Goal: Task Accomplishment & Management: Manage account settings

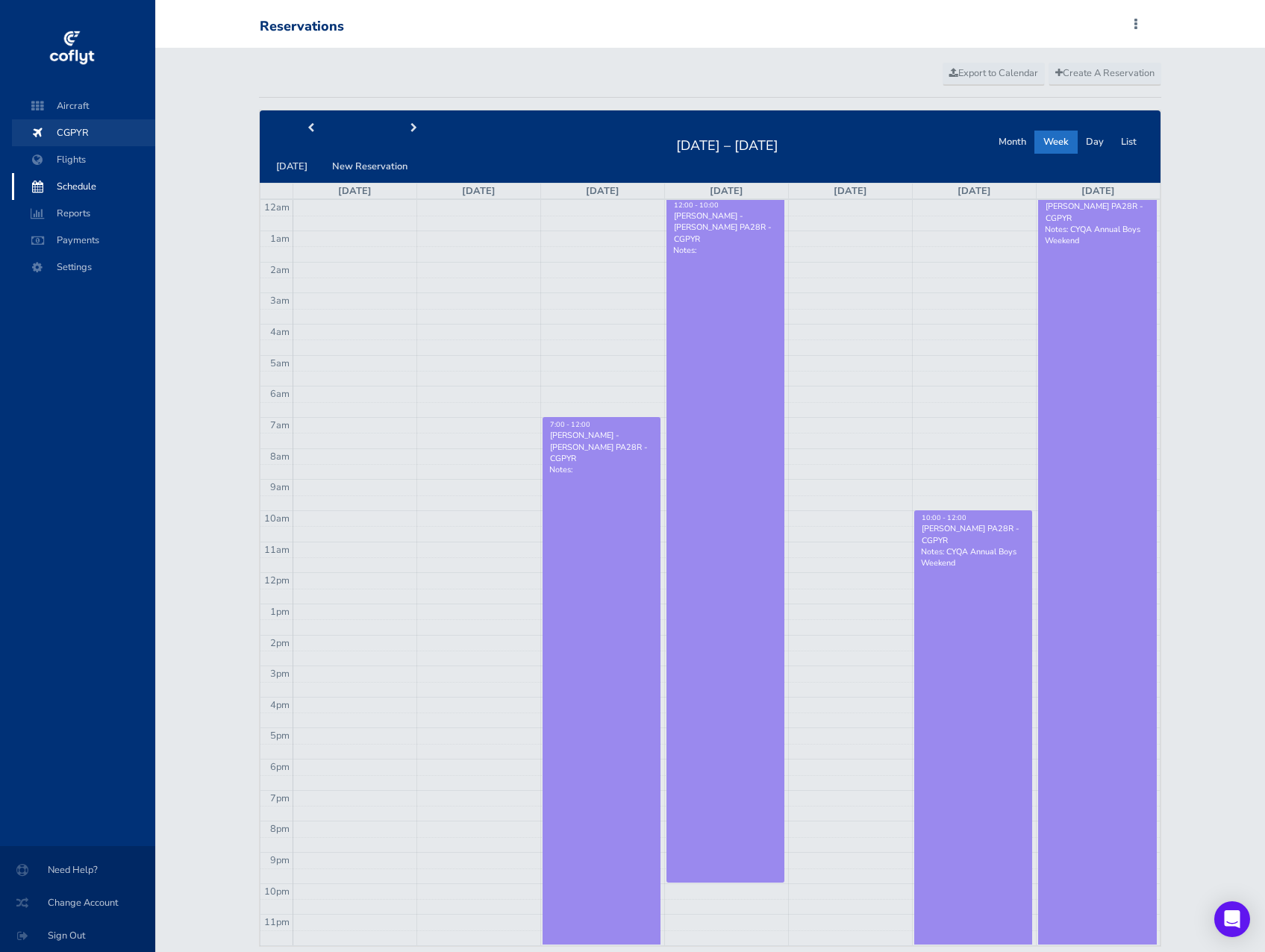
click at [76, 135] on span "CGPYR" at bounding box center [83, 133] width 113 height 27
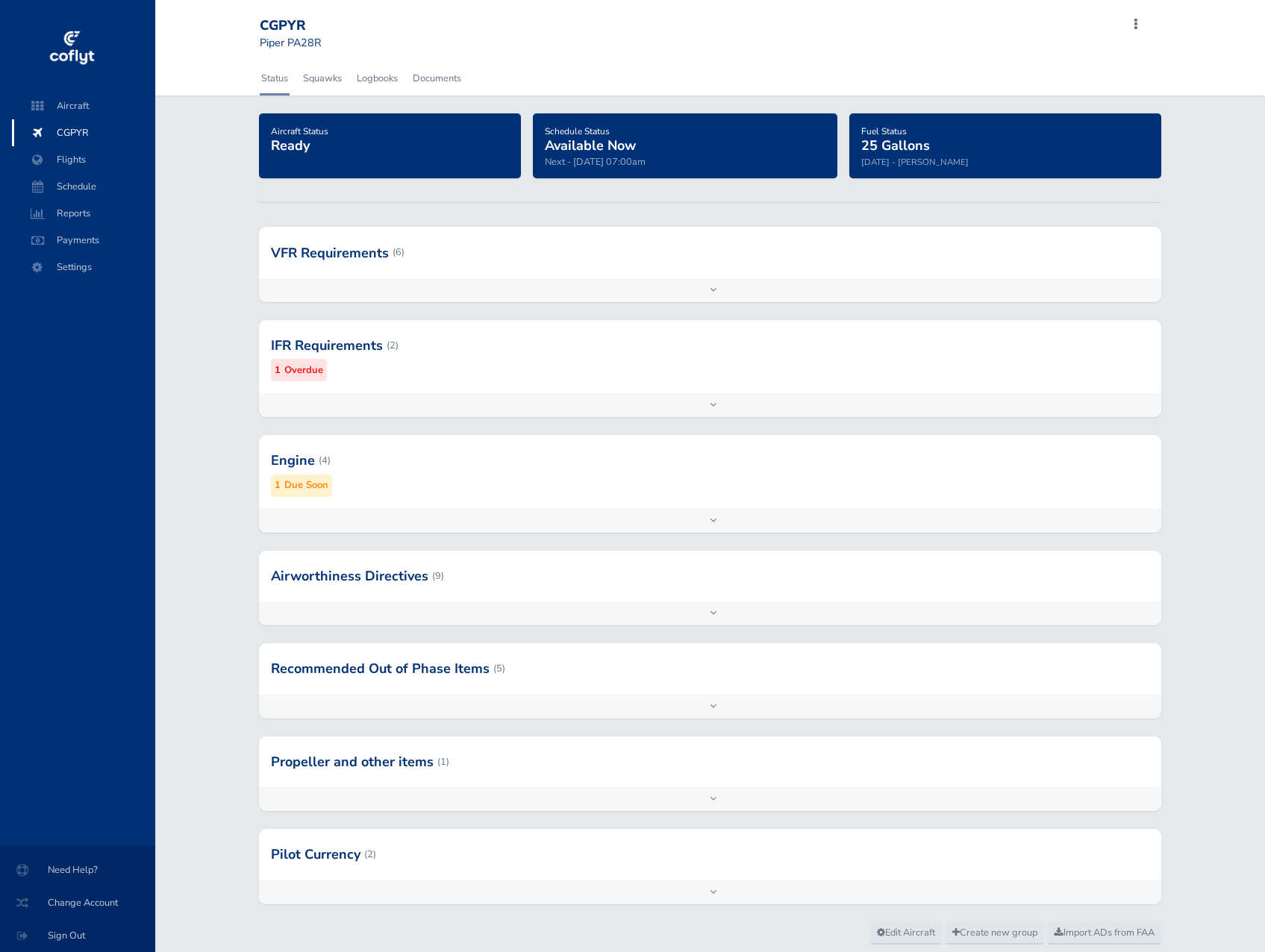
click at [716, 524] on div "Add inspection Edit" at bounding box center [710, 521] width 903 height 24
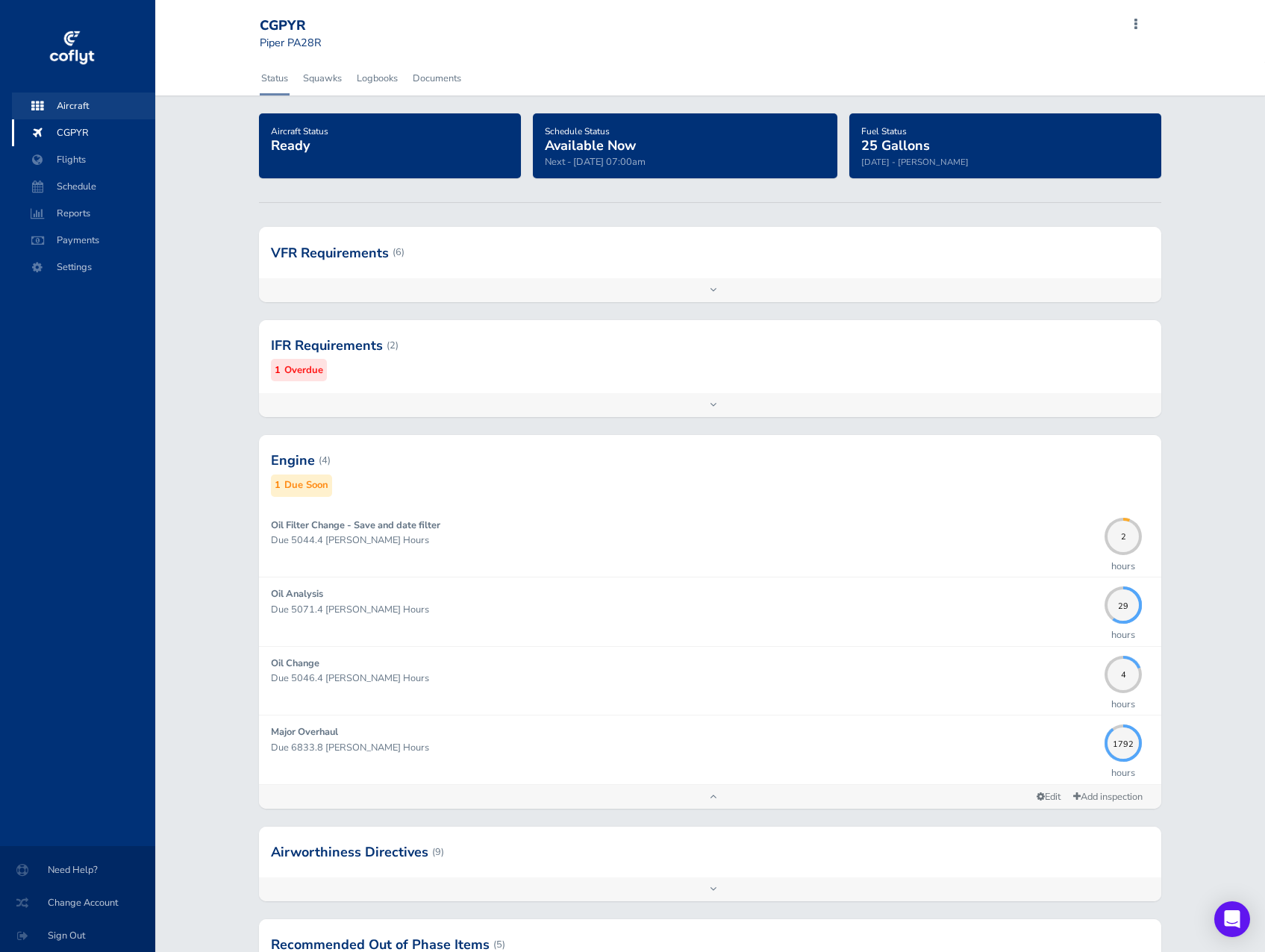
click at [81, 100] on span "Aircraft" at bounding box center [83, 105] width 113 height 27
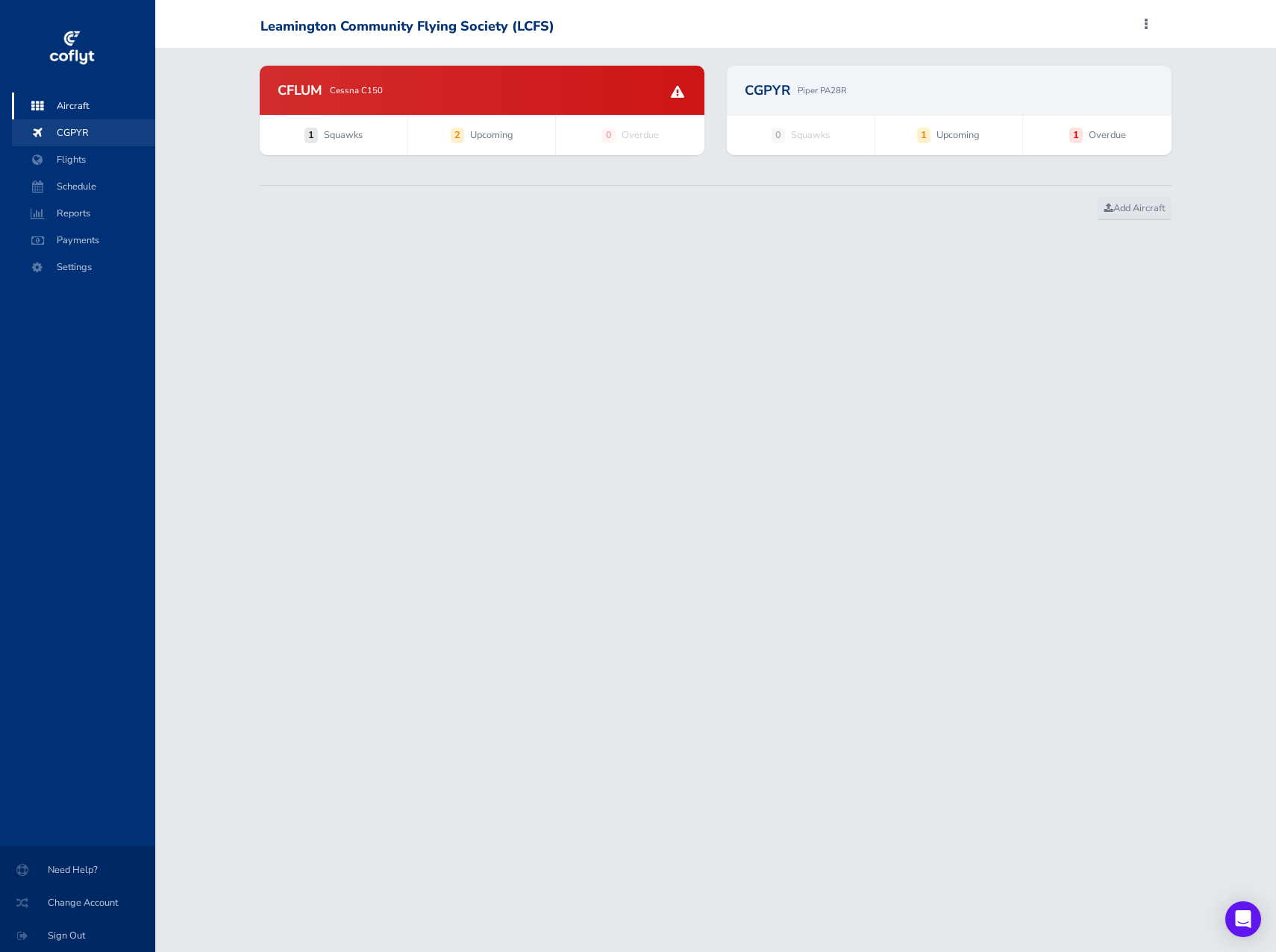
click at [73, 127] on span "CGPYR" at bounding box center [83, 133] width 113 height 27
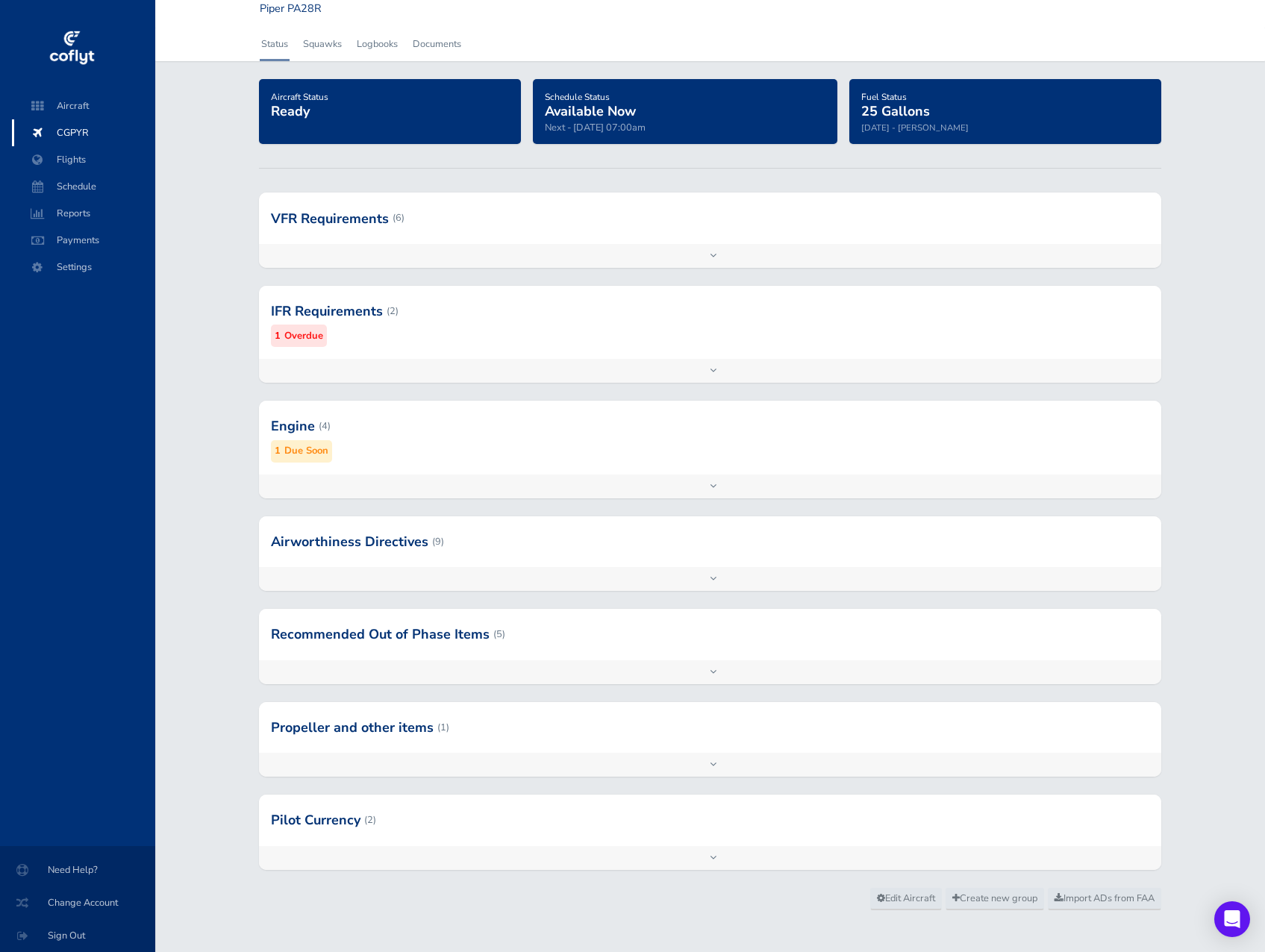
scroll to position [45, 0]
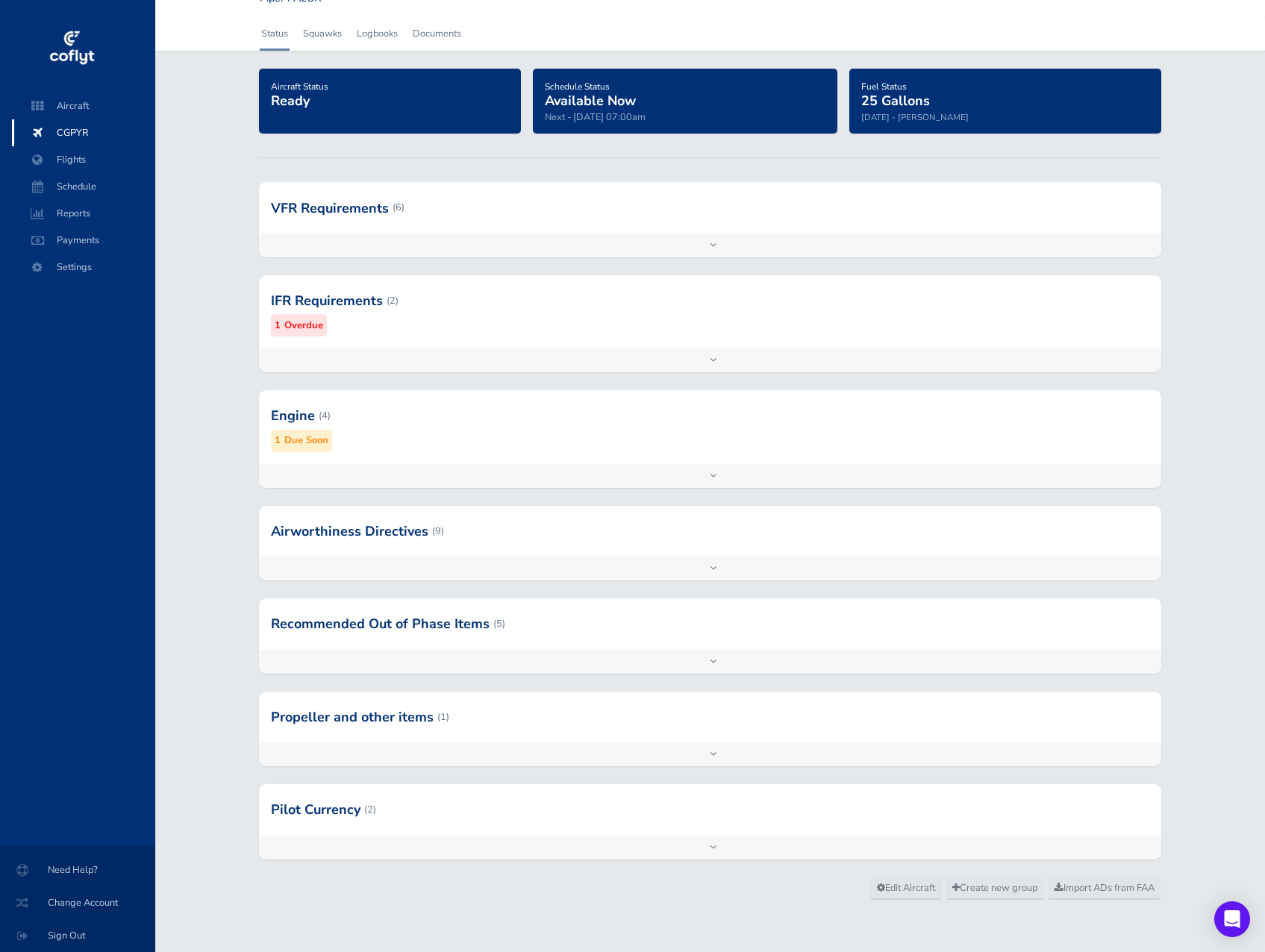
click at [709, 754] on div "Add inspection Edit" at bounding box center [710, 754] width 903 height 24
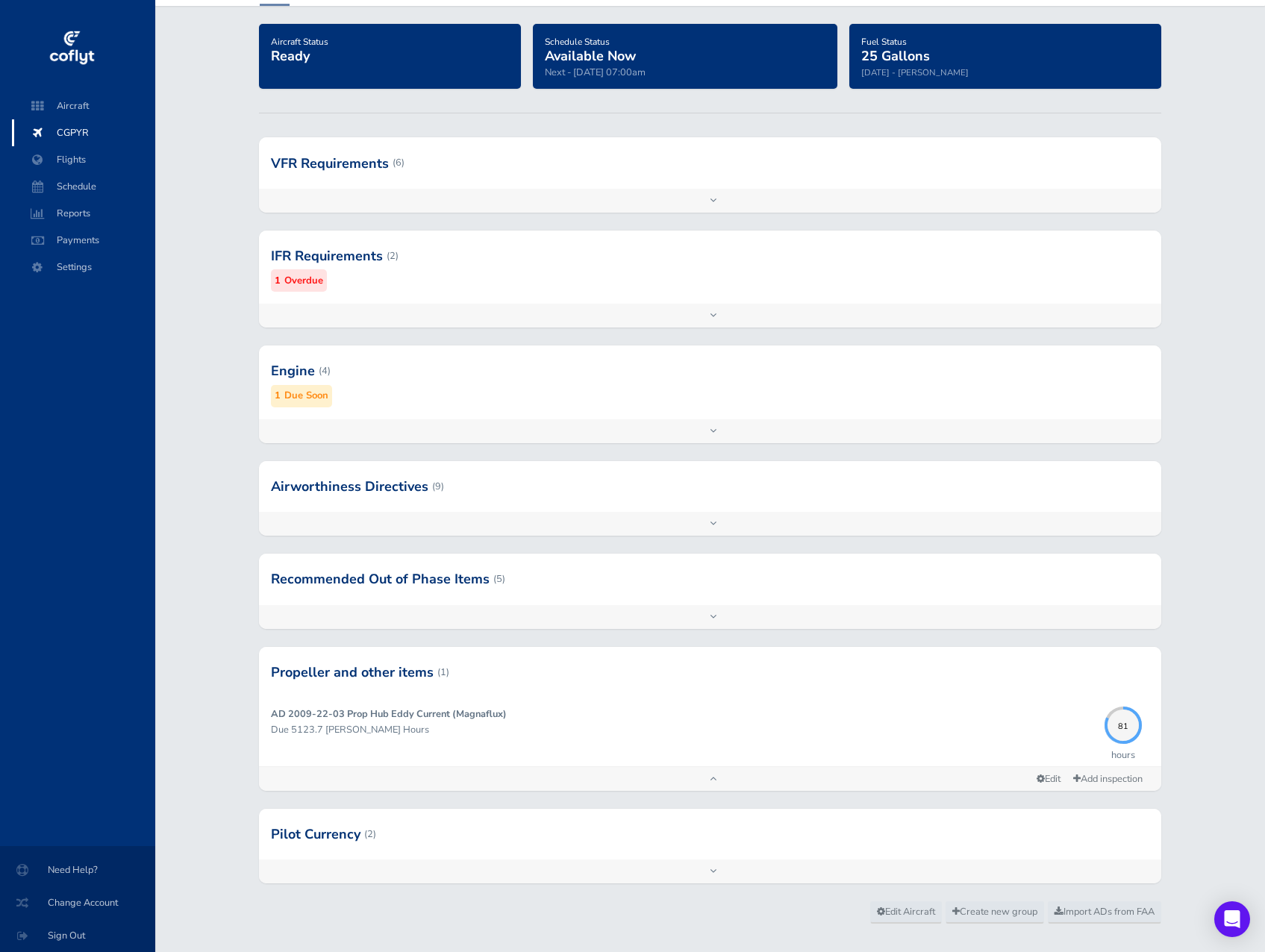
scroll to position [113, 0]
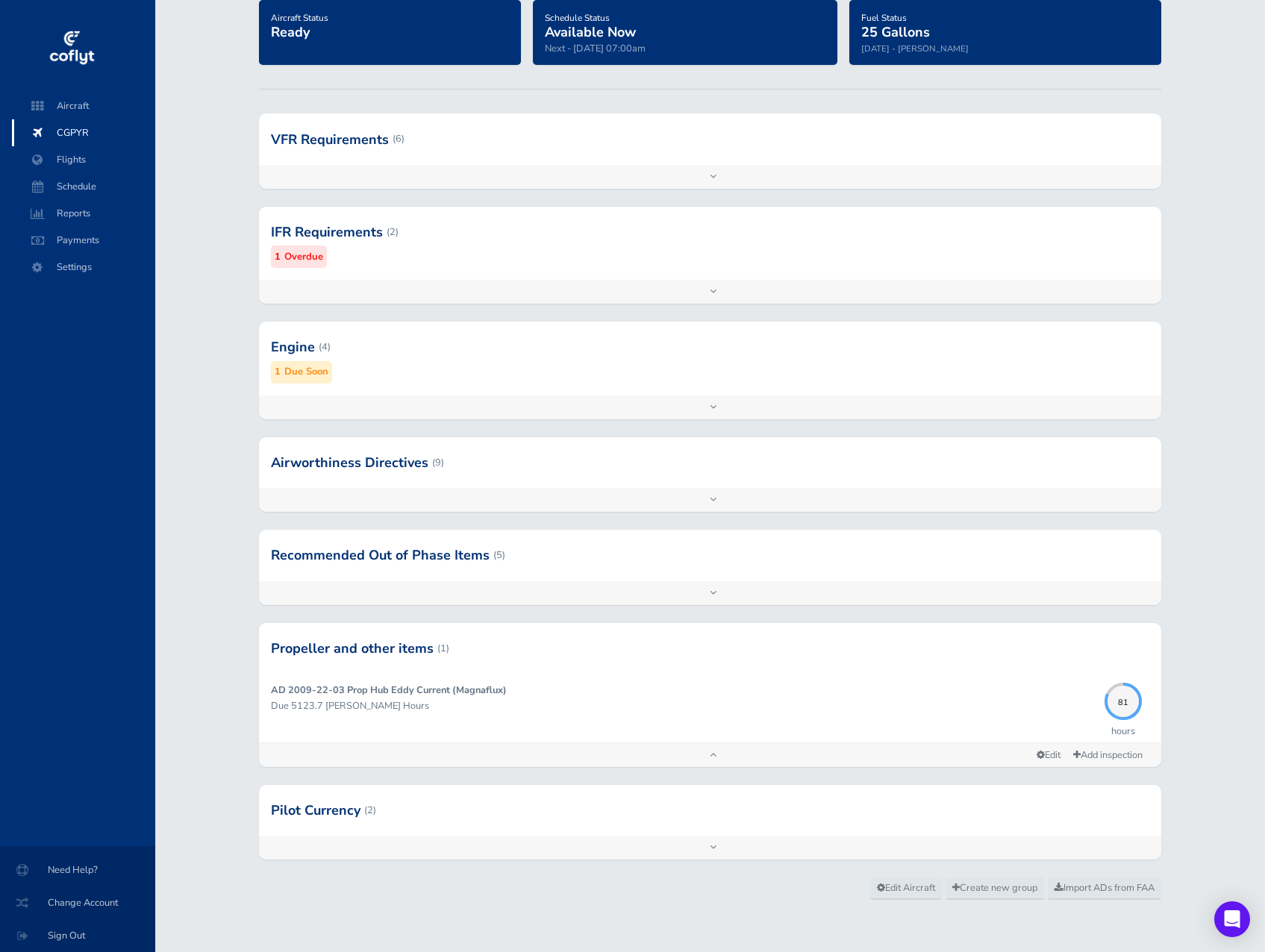
click at [711, 851] on div "Add inspection Edit" at bounding box center [710, 848] width 903 height 24
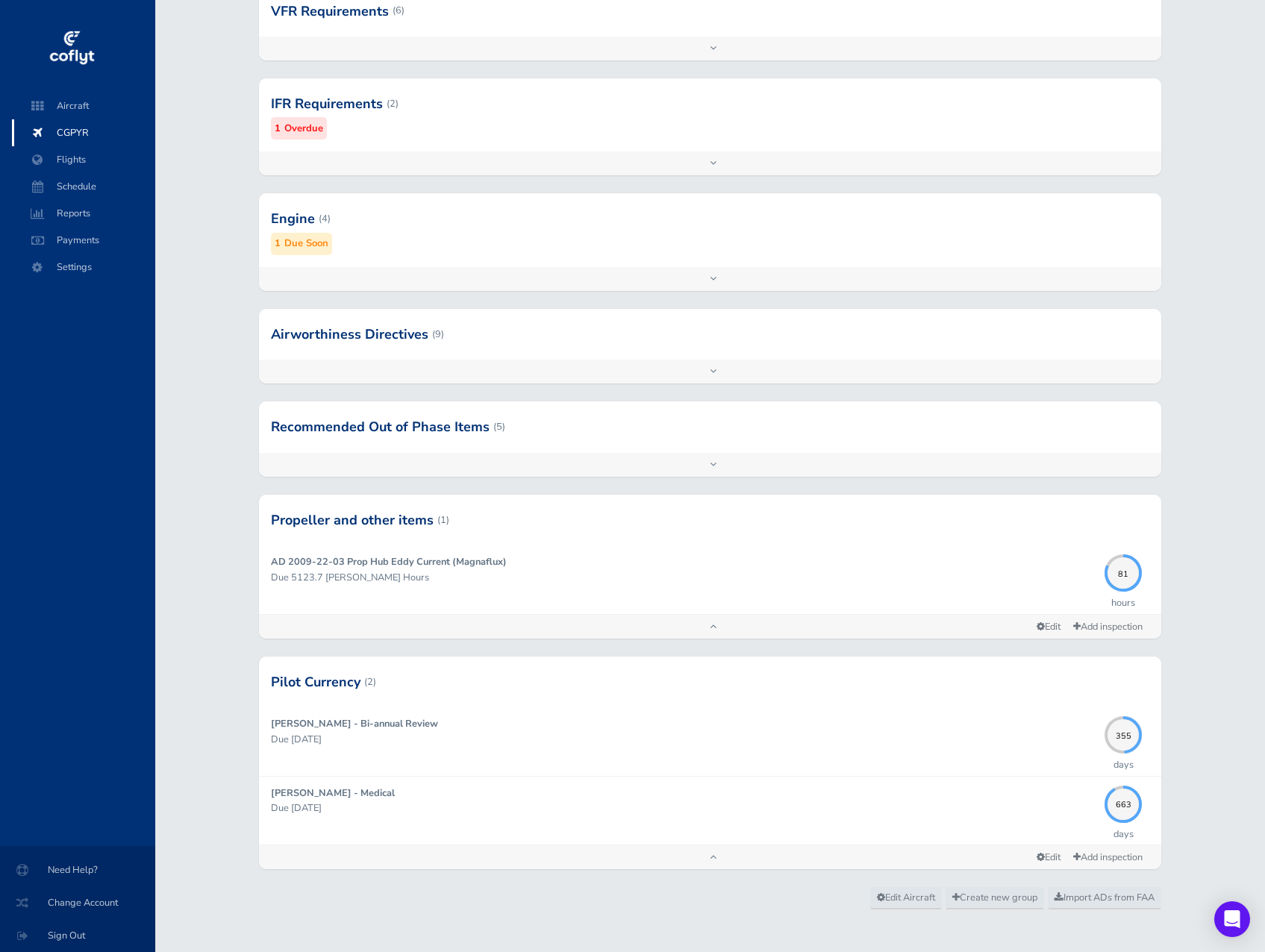
scroll to position [252, 0]
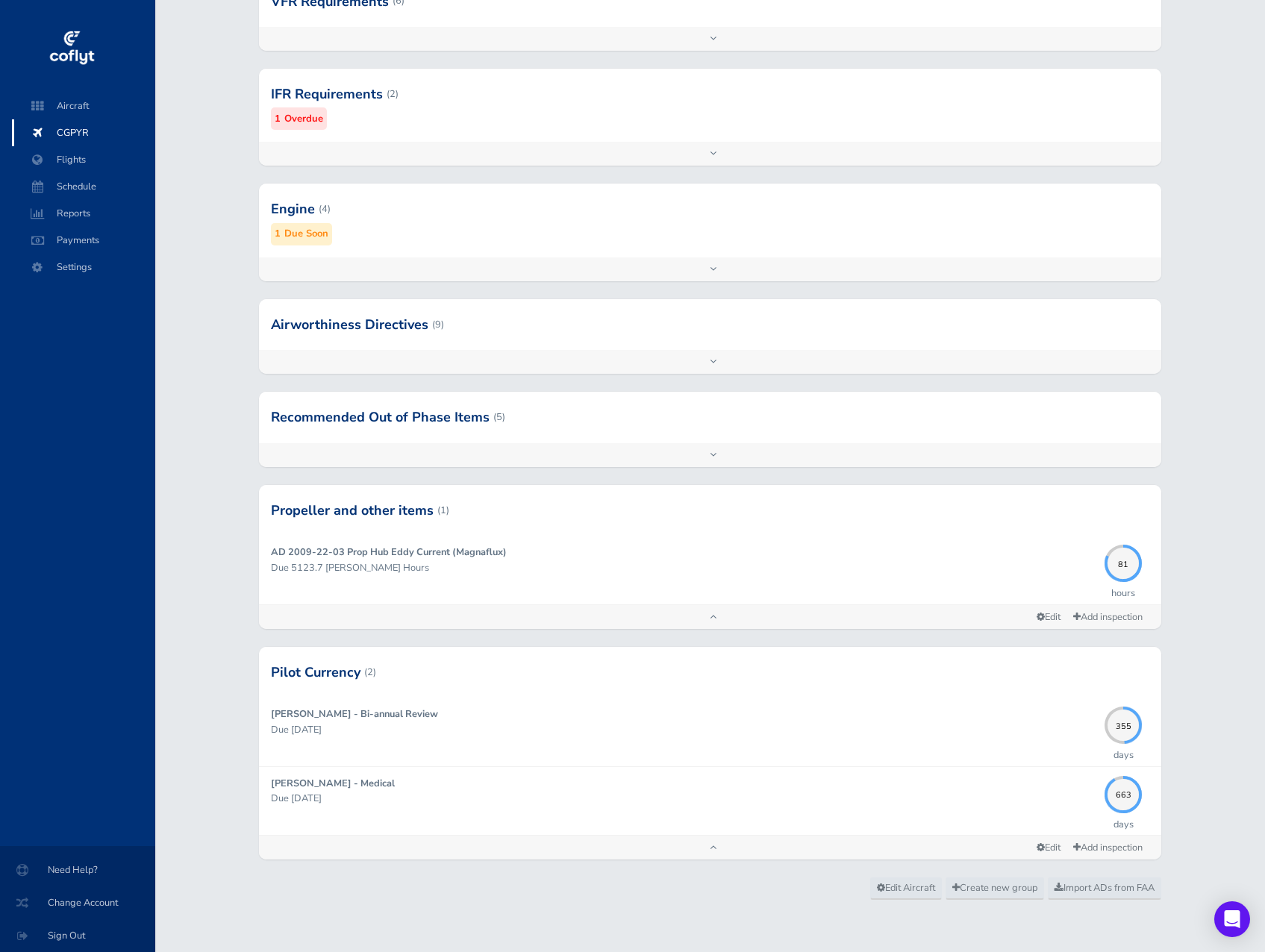
click at [712, 154] on div "Add inspection Edit" at bounding box center [710, 153] width 903 height 24
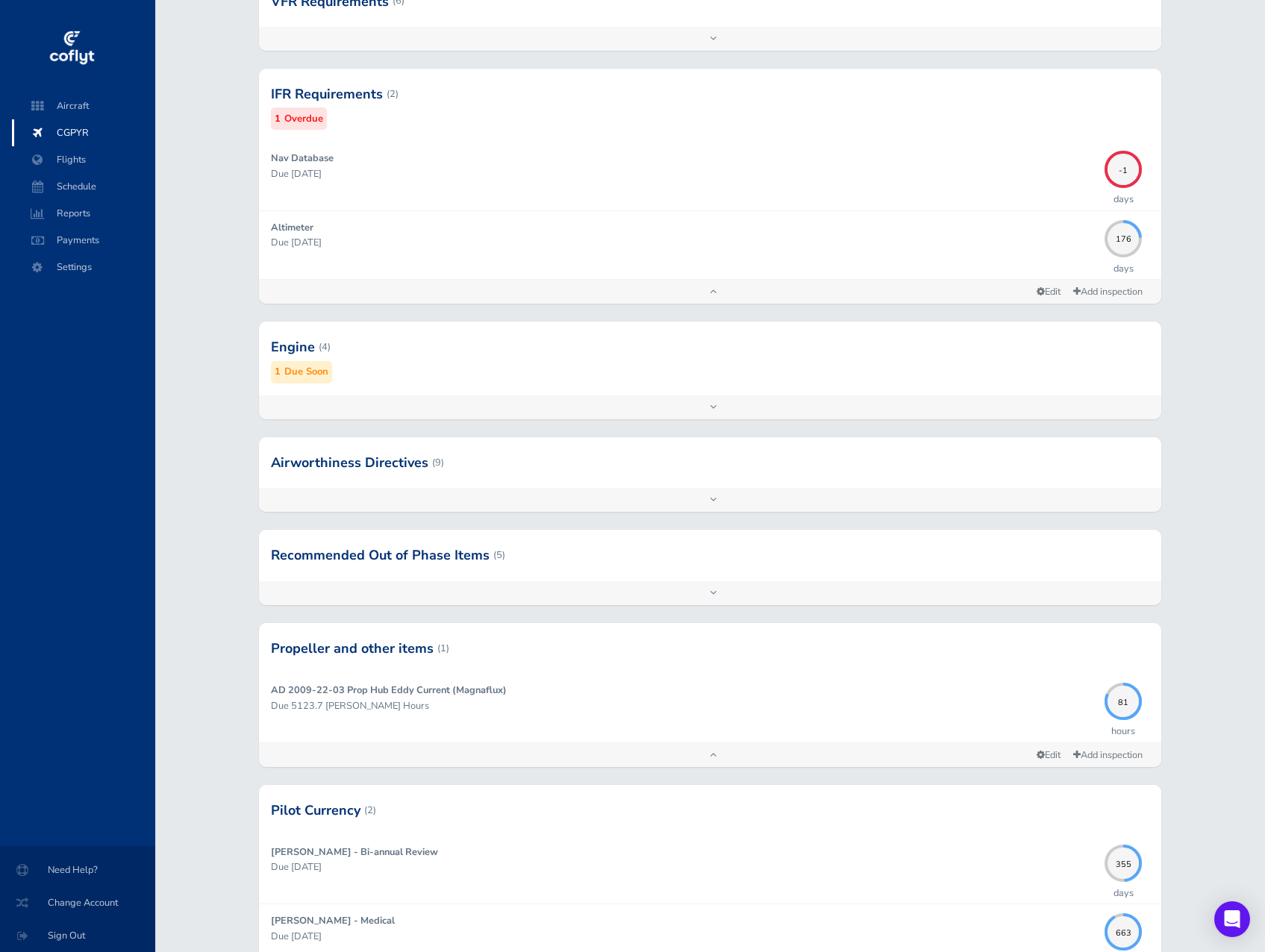
click at [711, 292] on div "Add inspection Edit" at bounding box center [710, 291] width 903 height 24
